Goal: Transaction & Acquisition: Purchase product/service

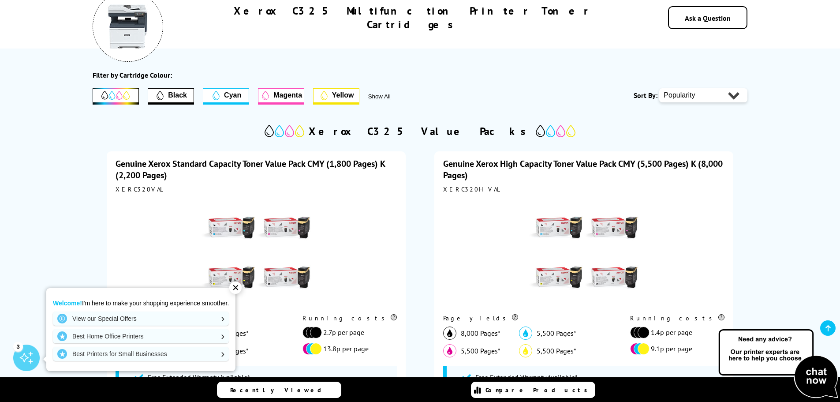
scroll to position [132, 0]
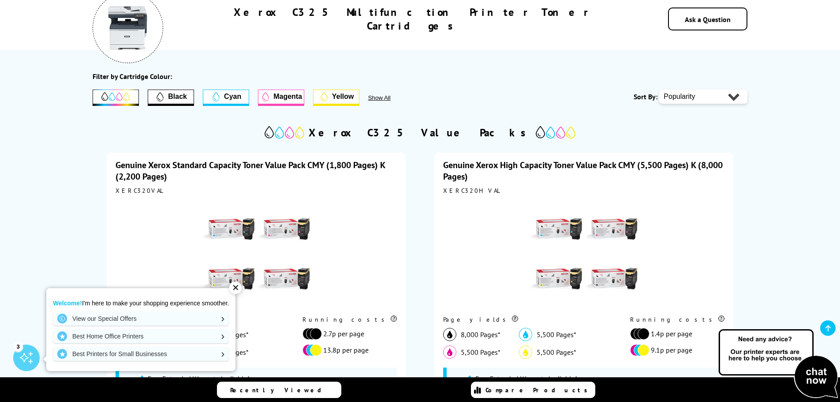
click at [120, 100] on icon at bounding box center [115, 96] width 28 height 9
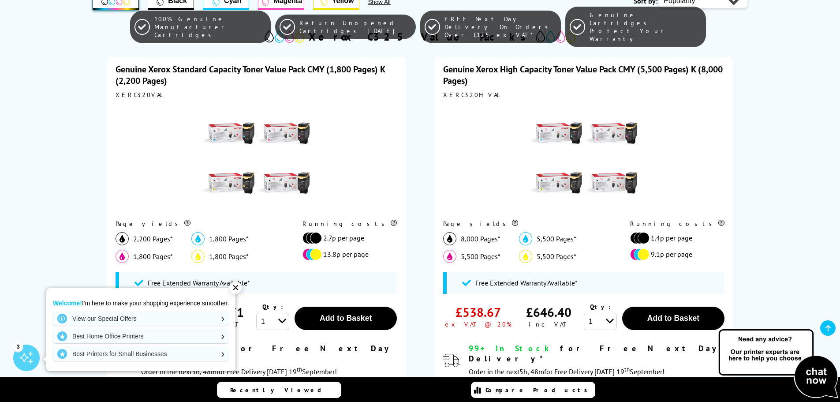
scroll to position [265, 0]
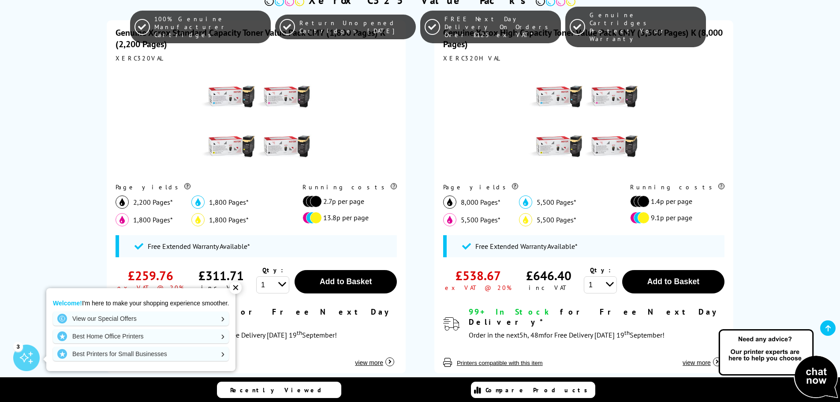
click at [235, 288] on div "✕" at bounding box center [235, 287] width 12 height 12
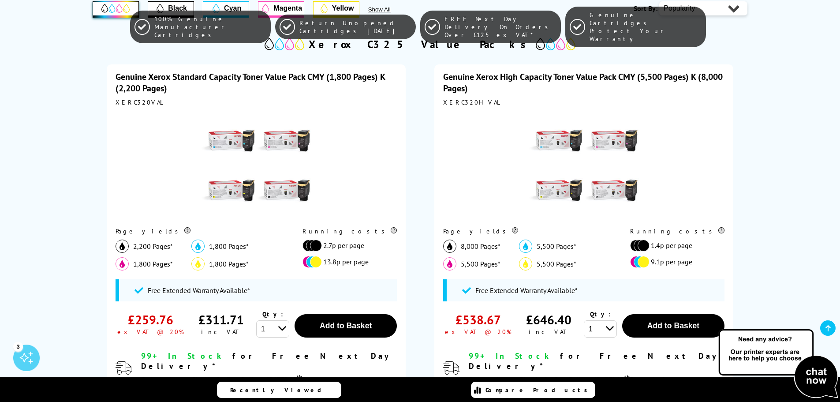
scroll to position [44, 0]
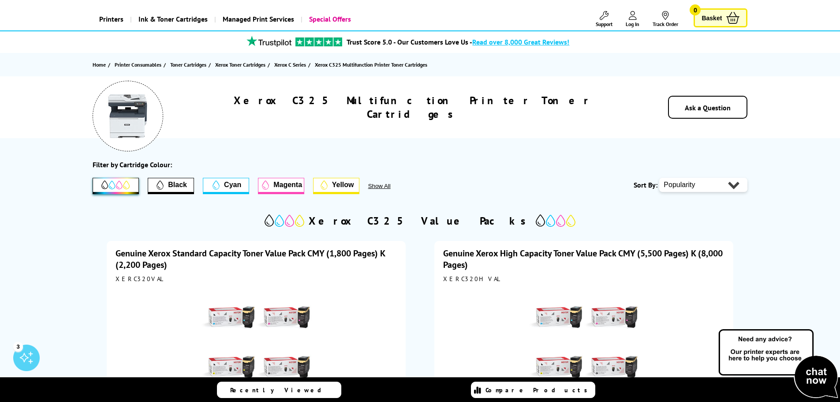
click at [232, 182] on span "Cyan" at bounding box center [232, 185] width 17 height 8
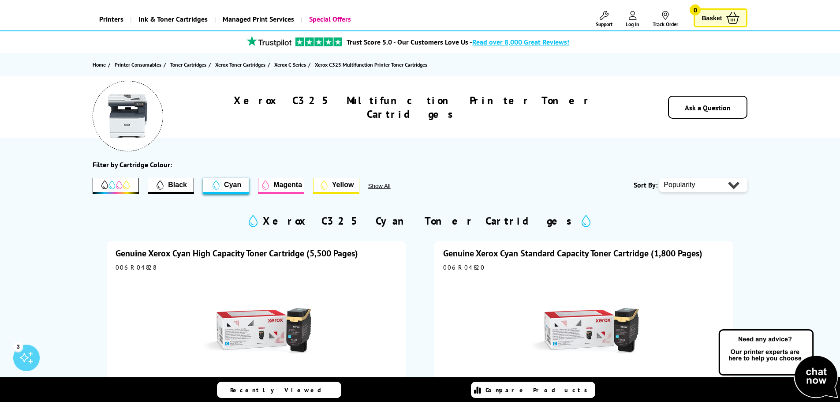
click at [288, 184] on span "Magenta" at bounding box center [287, 185] width 29 height 8
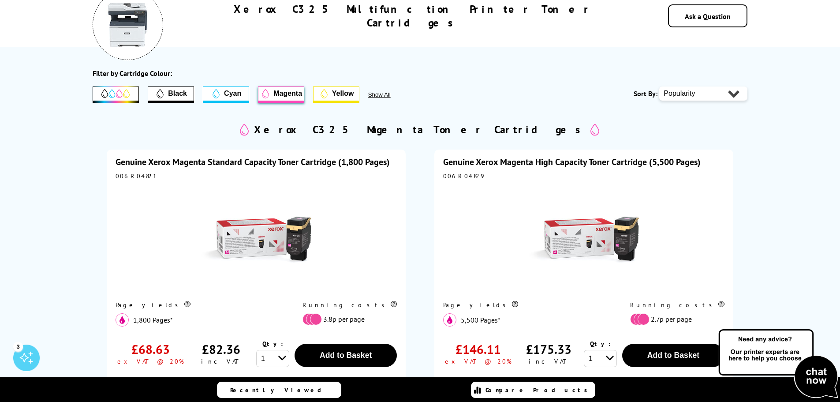
scroll to position [0, 0]
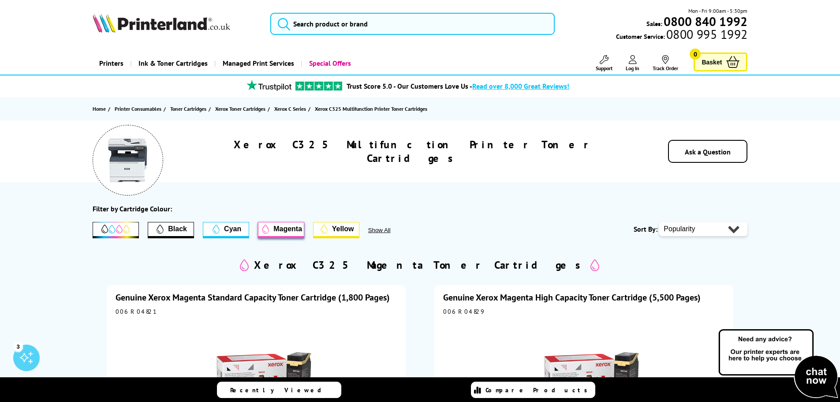
click at [341, 234] on span "Yellow" at bounding box center [336, 229] width 45 height 14
click at [120, 228] on icon at bounding box center [115, 229] width 28 height 9
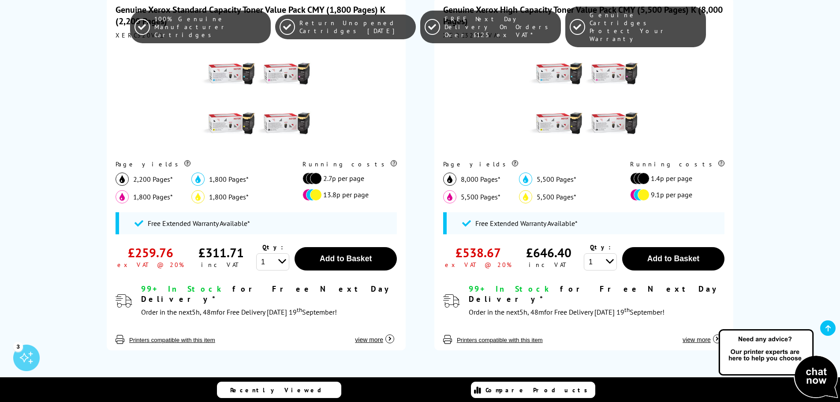
scroll to position [309, 0]
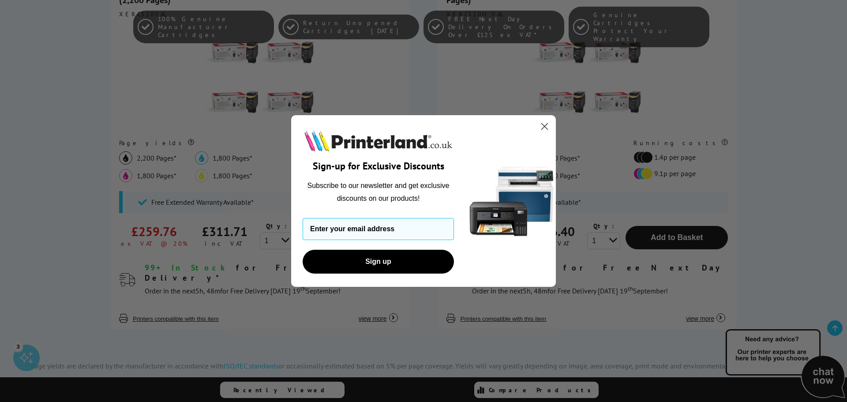
click at [543, 128] on icon "Close dialog" at bounding box center [545, 127] width 6 height 6
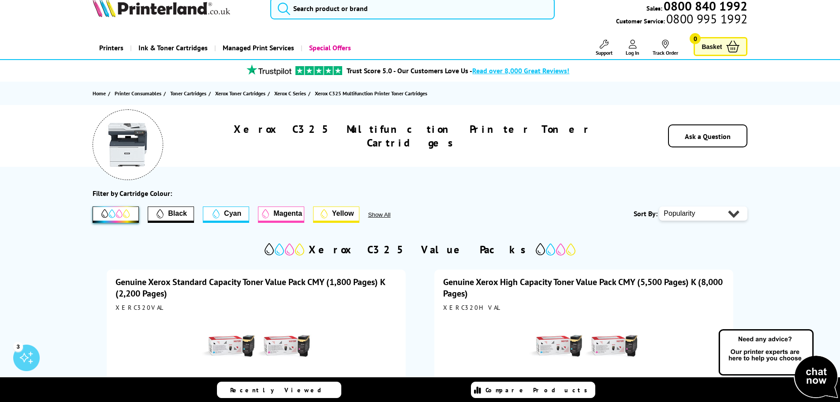
scroll to position [0, 0]
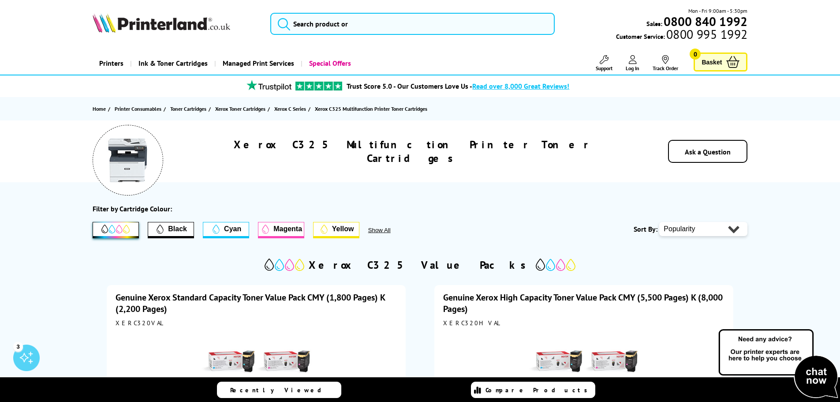
click at [171, 231] on span "Black" at bounding box center [177, 229] width 19 height 8
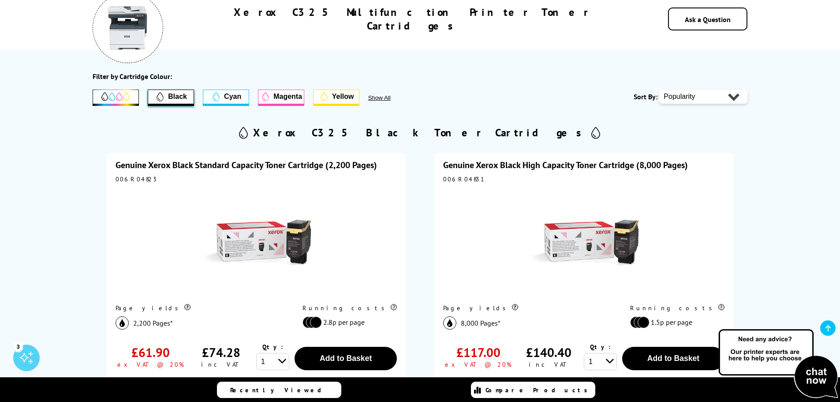
scroll to position [88, 0]
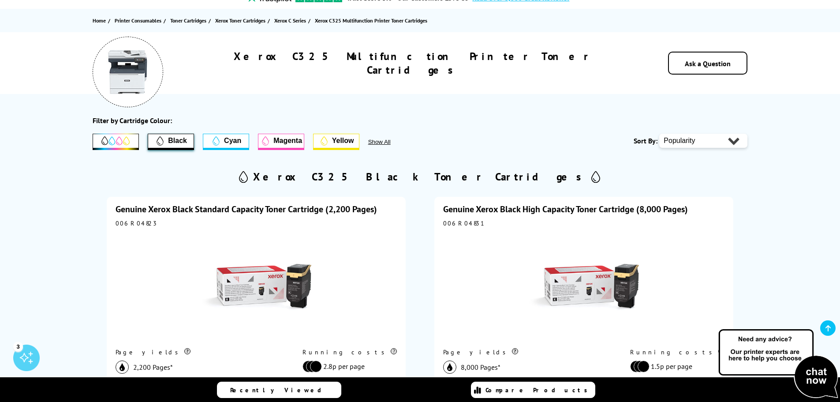
click at [115, 137] on icon at bounding box center [115, 140] width 28 height 9
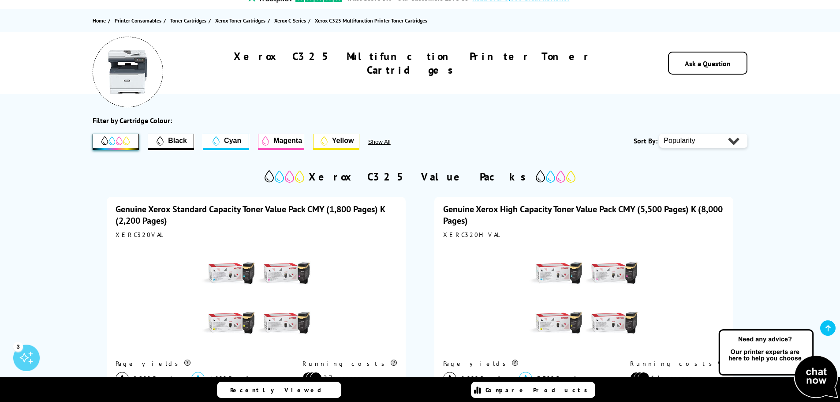
click at [232, 141] on span "Cyan" at bounding box center [232, 141] width 17 height 8
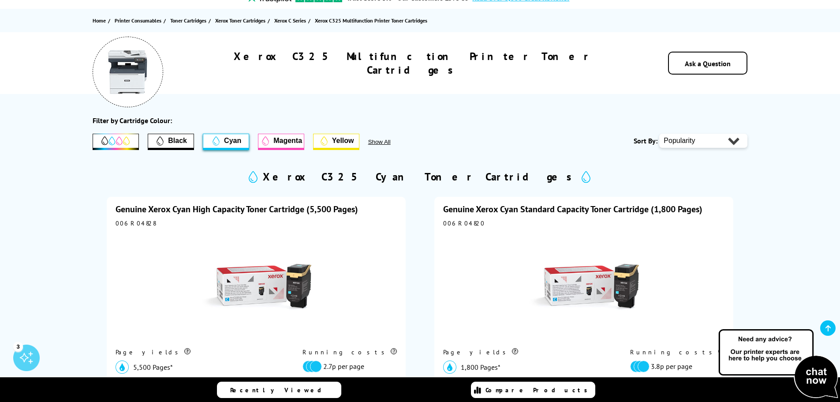
click at [711, 142] on select "Popularity Price - Low to High Price - High to Low" at bounding box center [703, 141] width 88 height 14
click at [574, 154] on section "Filter by Cartridge Colour: Black Cyan Magenta Yellow Show All" at bounding box center [420, 312] width 655 height 392
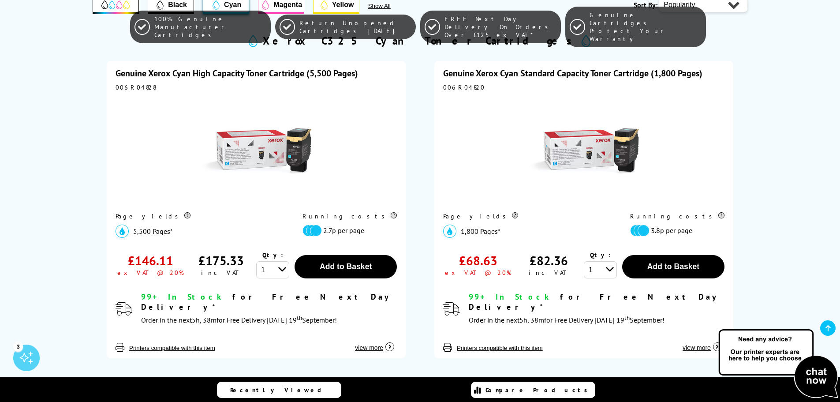
scroll to position [221, 0]
